Goal: Task Accomplishment & Management: Manage account settings

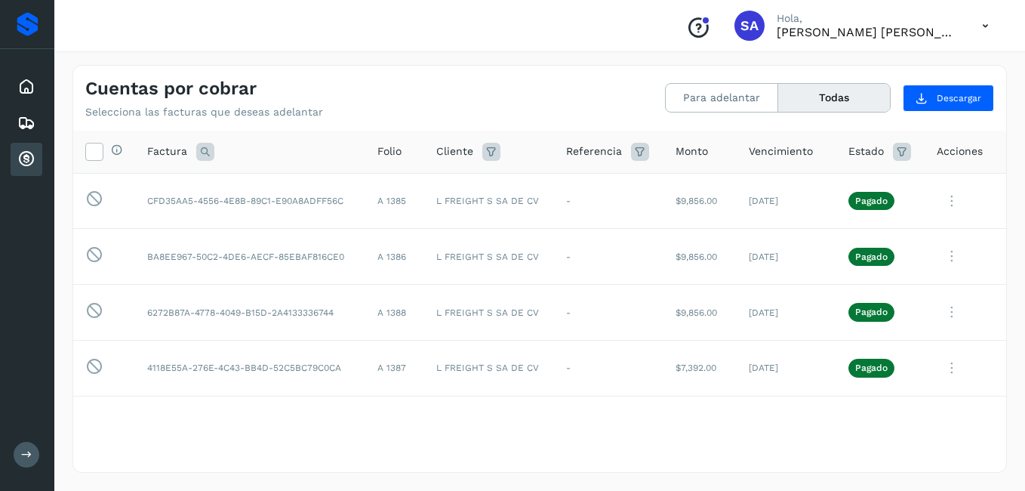
click at [25, 162] on icon at bounding box center [26, 159] width 18 height 18
click at [23, 83] on icon at bounding box center [26, 87] width 18 height 18
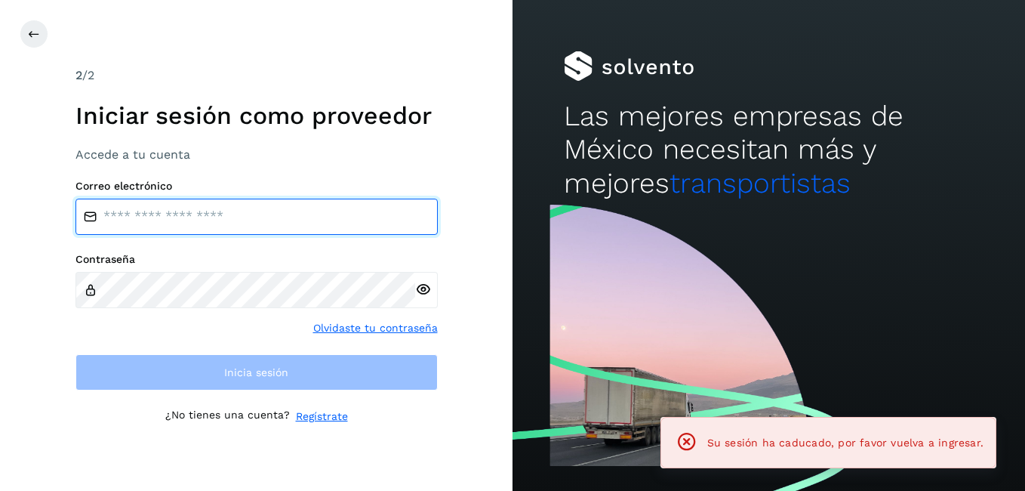
type input "**********"
